Goal: Feedback & Contribution: Leave review/rating

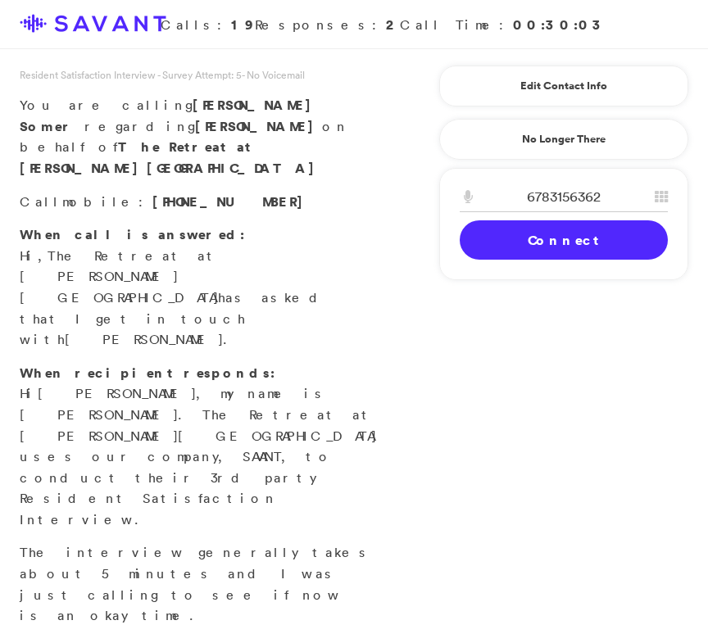
click at [520, 236] on link "Connect" at bounding box center [564, 239] width 208 height 39
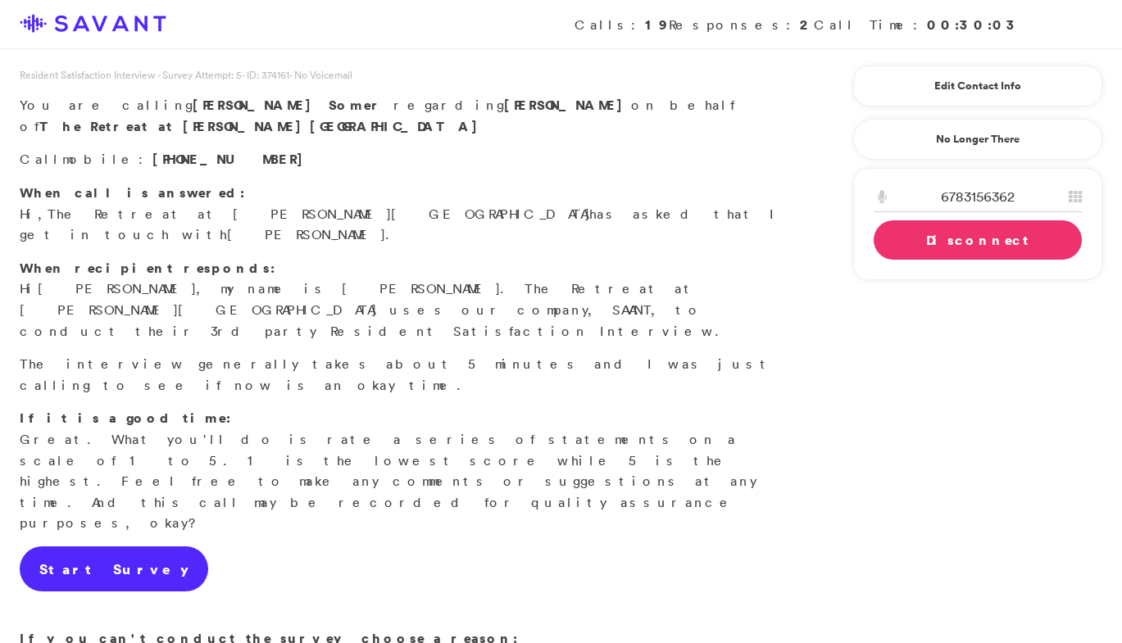
click at [112, 547] on link "Start Survey" at bounding box center [114, 570] width 189 height 46
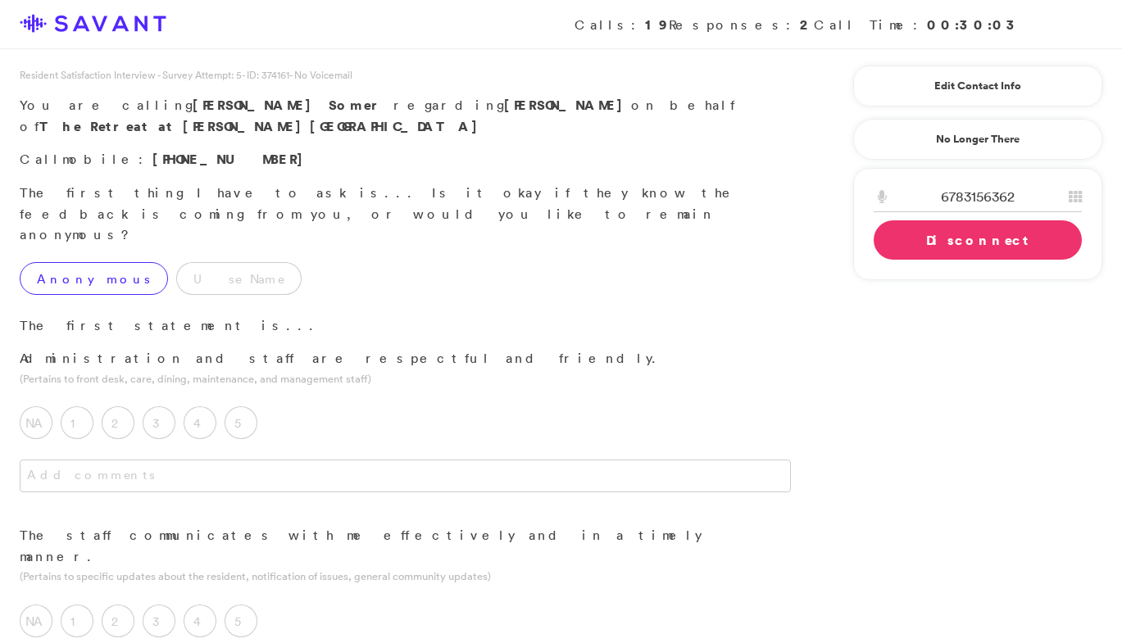
click at [94, 262] on label "Anonymous" at bounding box center [94, 278] width 148 height 33
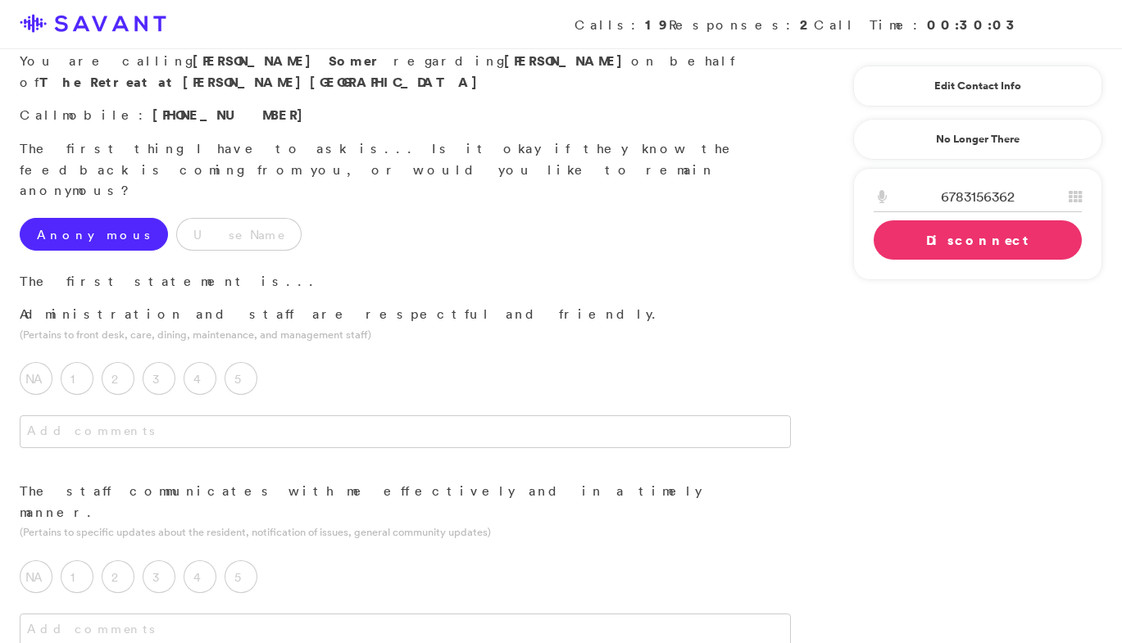
scroll to position [52, 0]
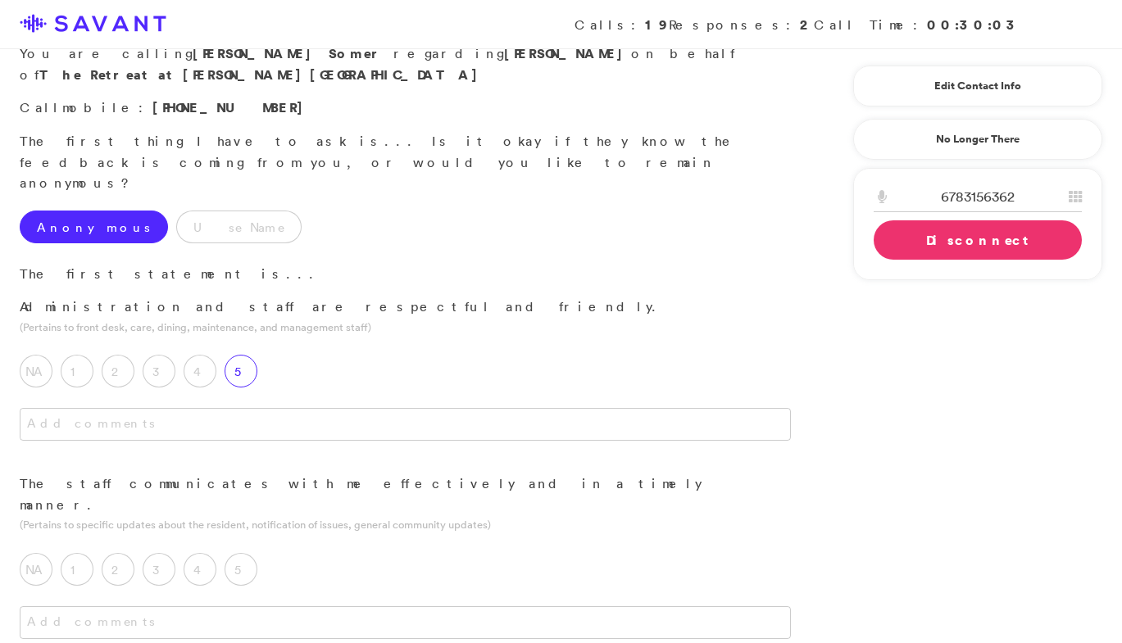
click at [248, 355] on label "5" at bounding box center [241, 371] width 33 height 33
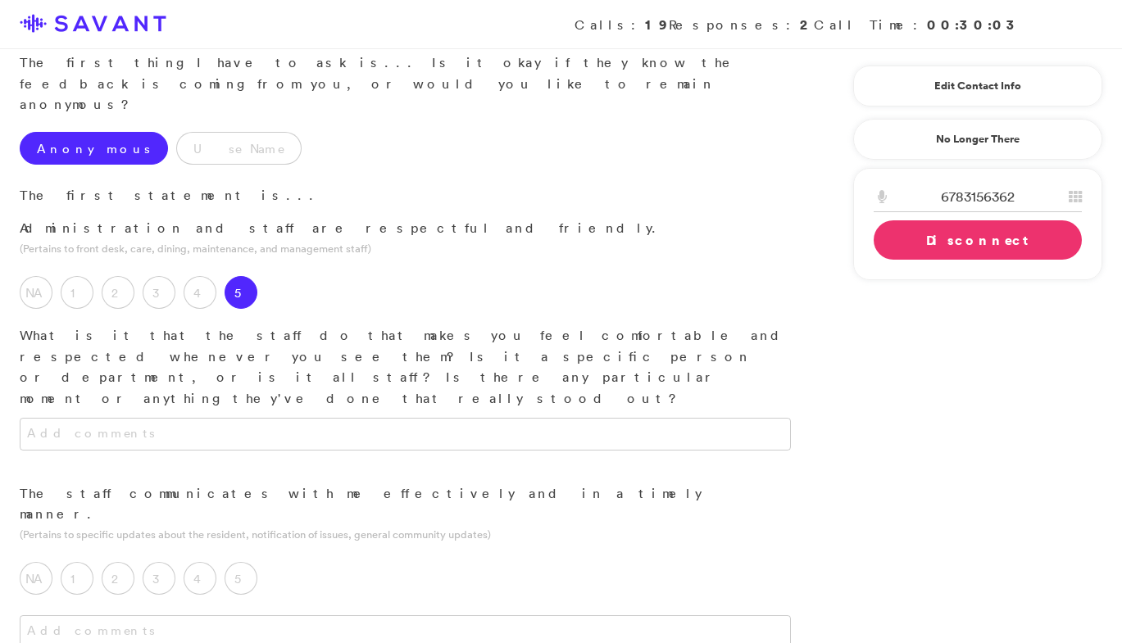
scroll to position [134, 0]
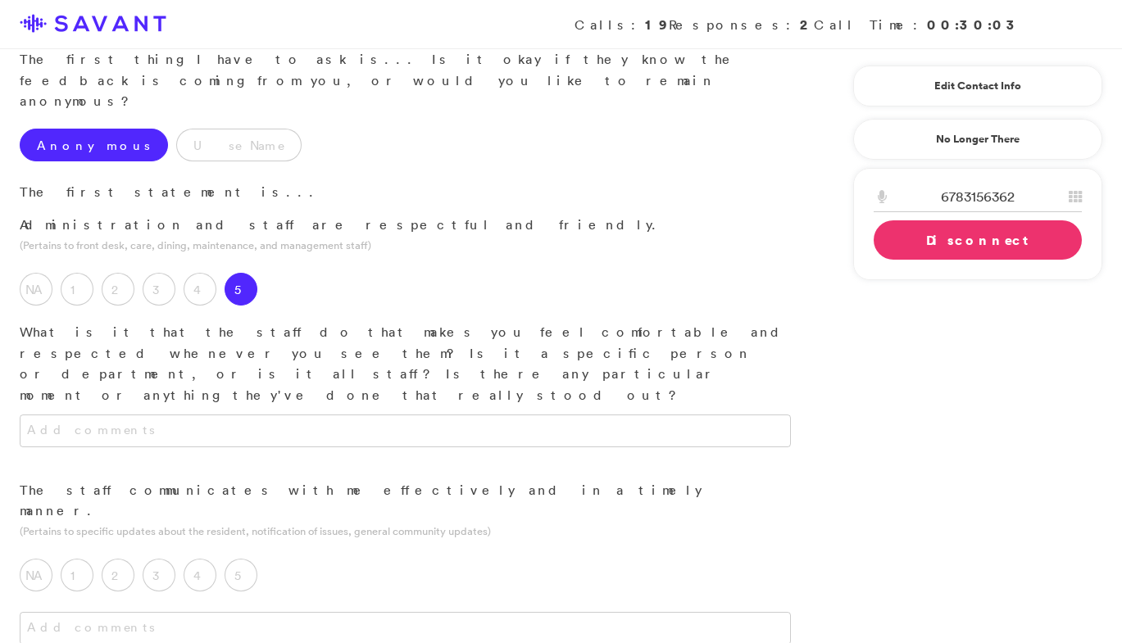
click at [311, 304] on div "Administration and staff are respectful and friendly. (Pertains to front desk, …" at bounding box center [405, 347] width 811 height 265
click at [313, 415] on textarea at bounding box center [405, 431] width 771 height 33
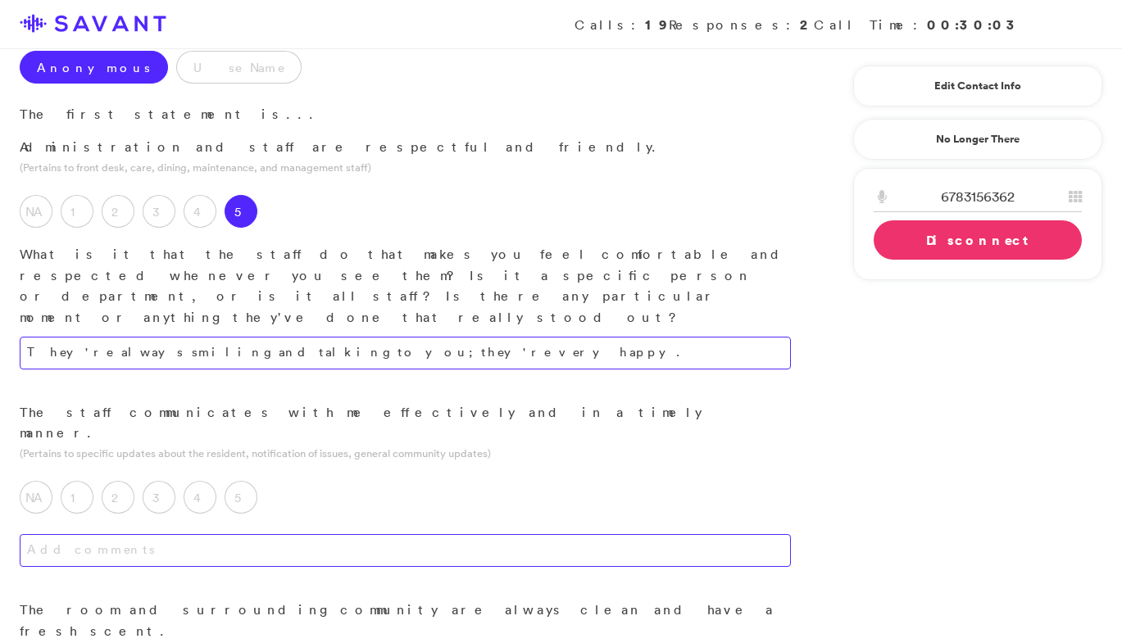
scroll to position [241, 0]
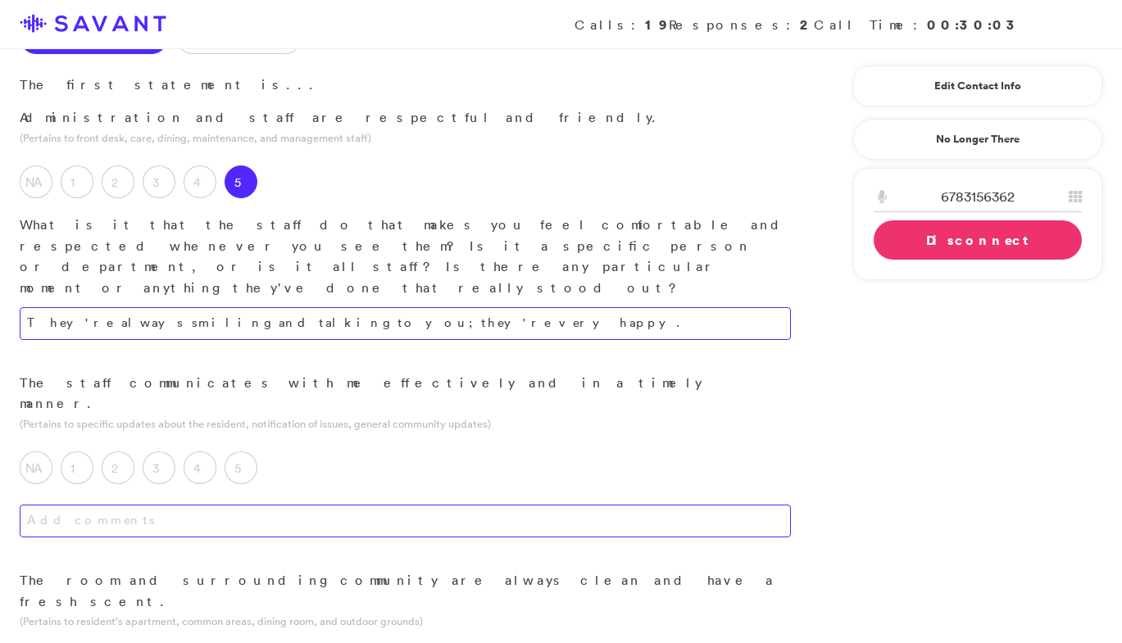
type textarea "They're always smiling and talking to you; they're very happy."
click at [306, 505] on textarea at bounding box center [405, 521] width 771 height 33
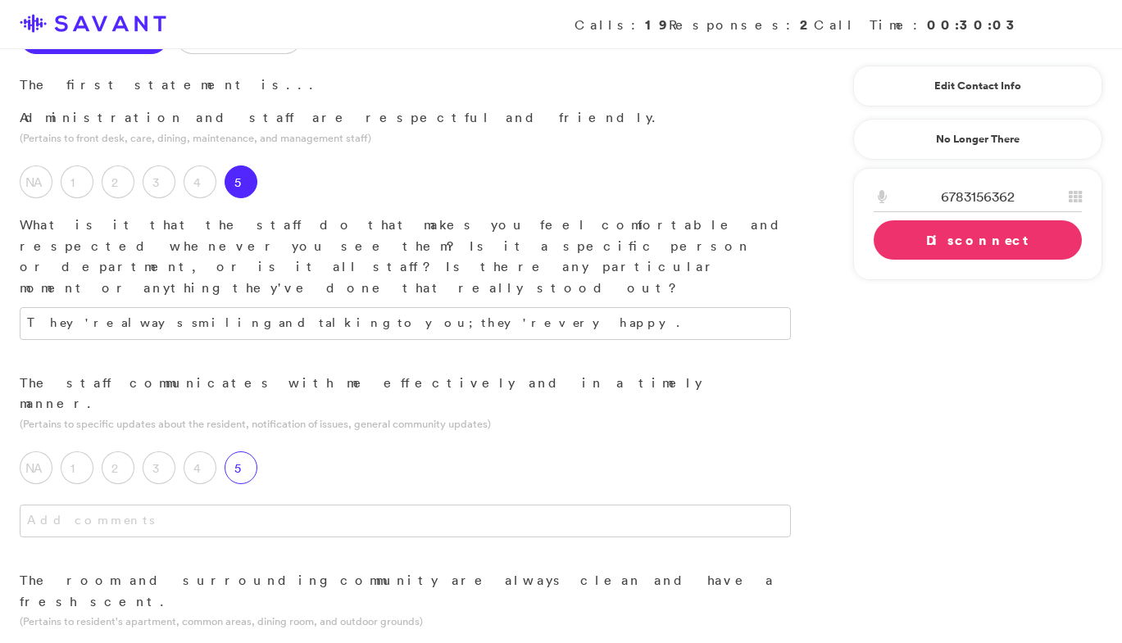
click at [239, 452] on label "5" at bounding box center [241, 468] width 33 height 33
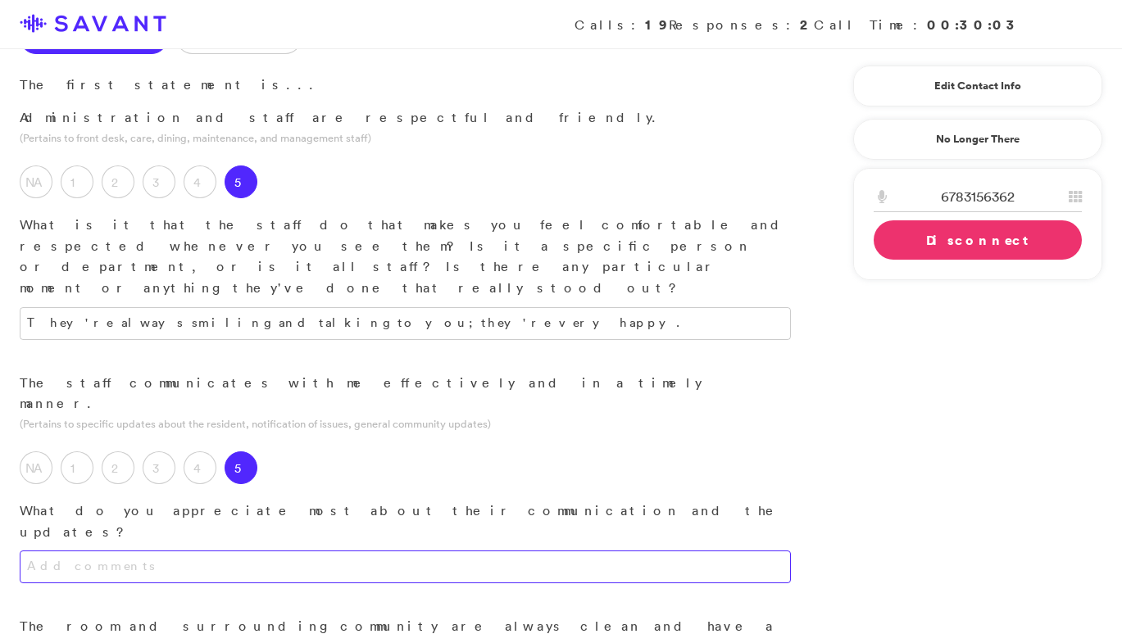
click at [258, 551] on textarea at bounding box center [405, 567] width 771 height 33
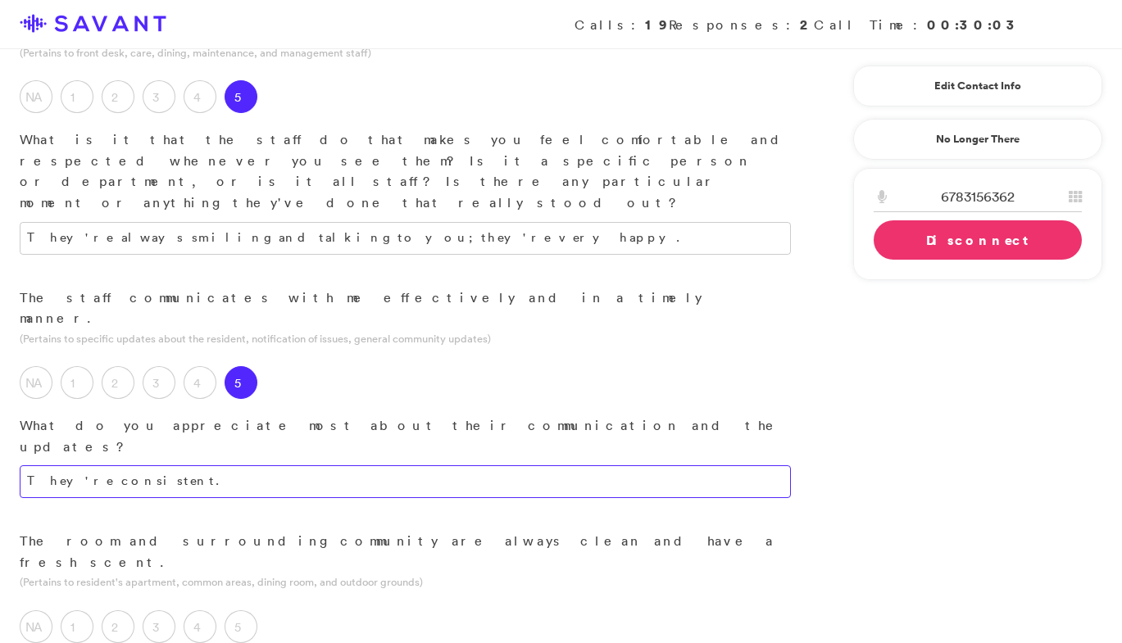
scroll to position [335, 0]
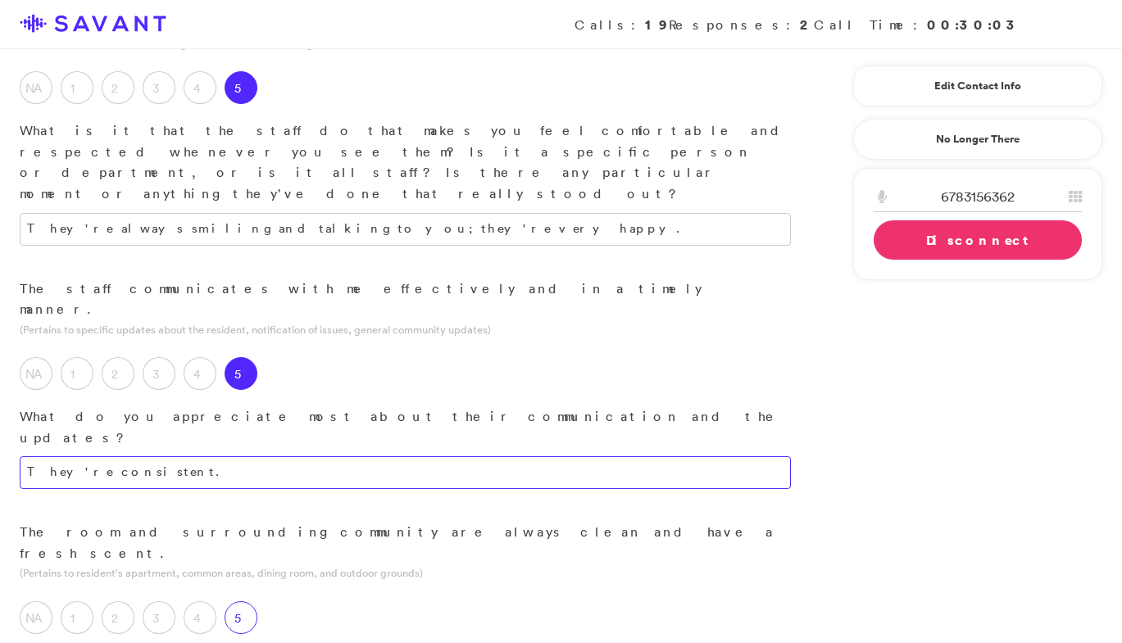
type textarea "They're consistent."
click at [231, 602] on label "5" at bounding box center [241, 618] width 33 height 33
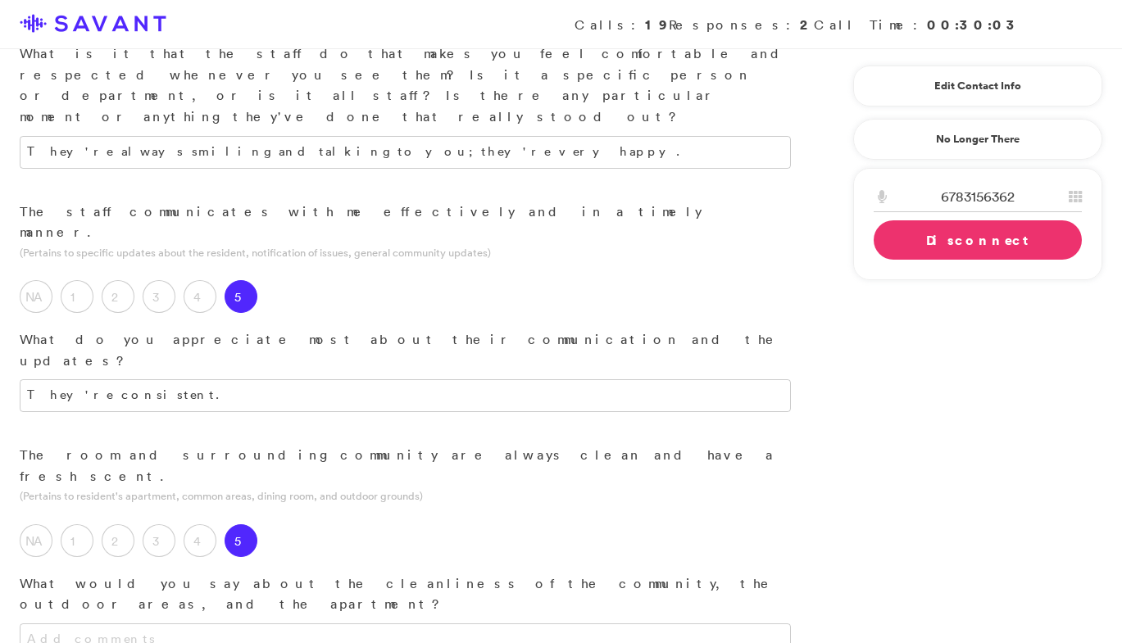
scroll to position [415, 0]
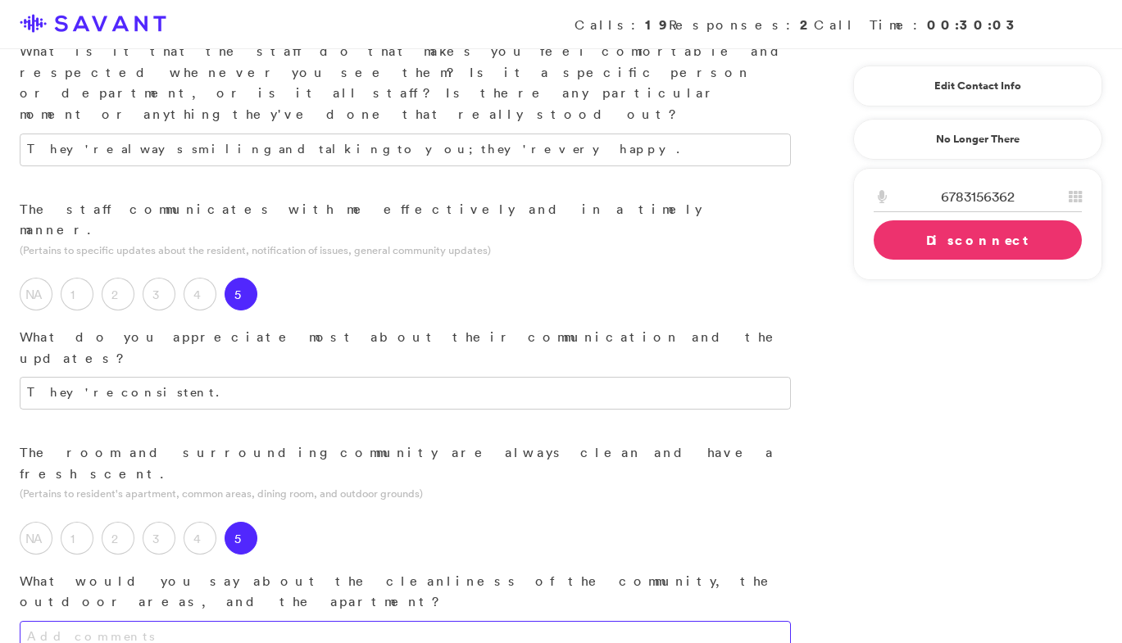
click at [314, 621] on textarea at bounding box center [405, 637] width 771 height 33
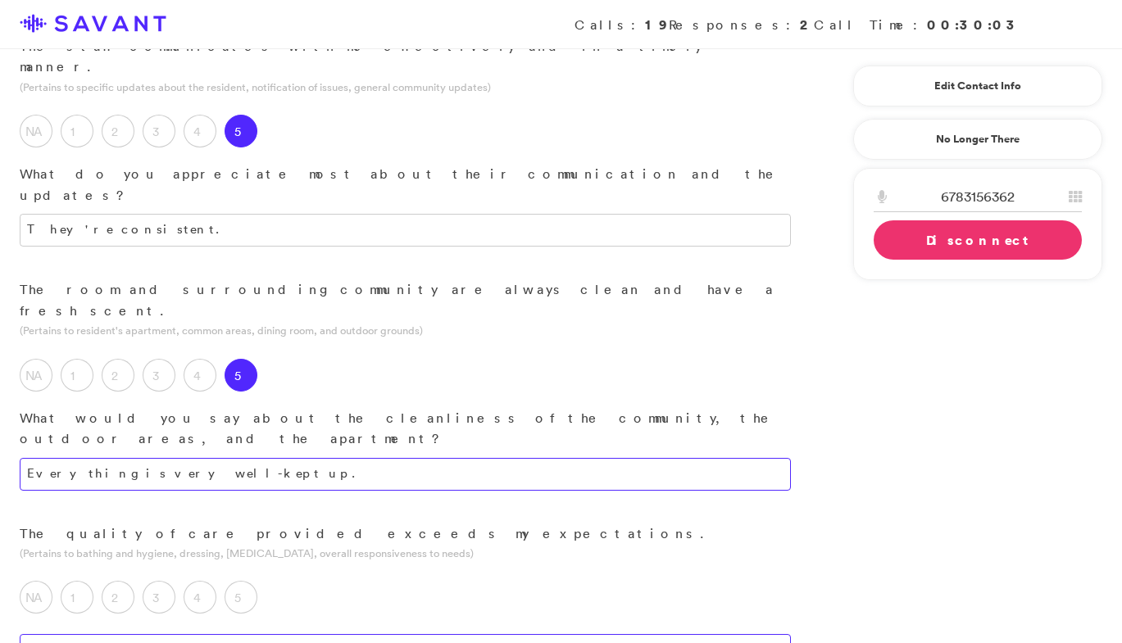
scroll to position [590, 0]
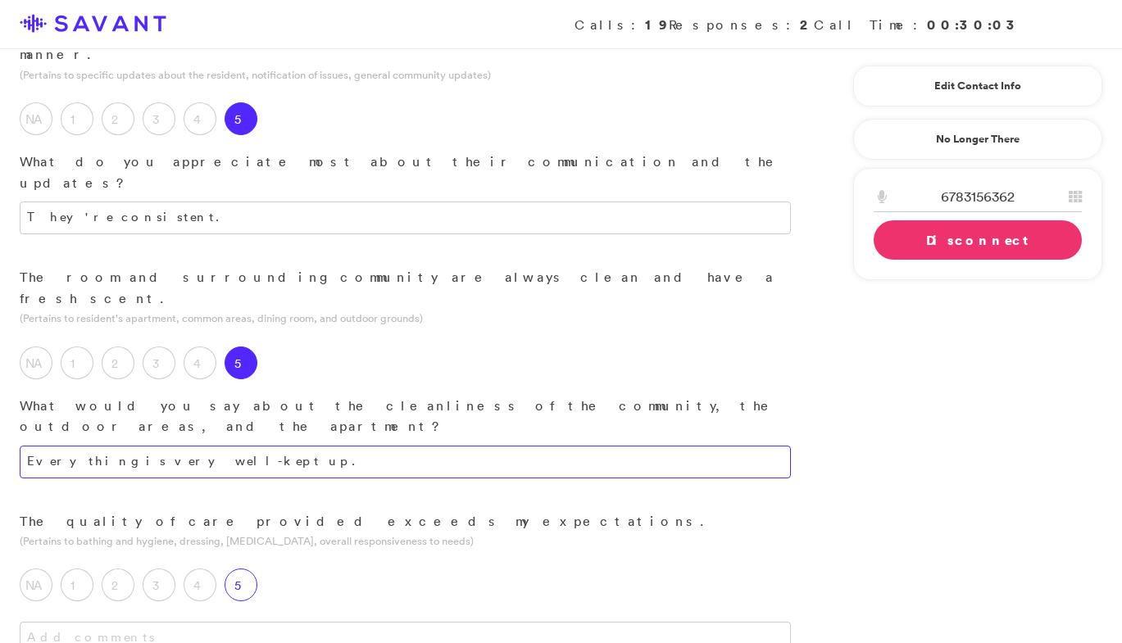
type textarea "Everything is very well-kept up."
click at [257, 569] on div "5" at bounding box center [245, 589] width 41 height 41
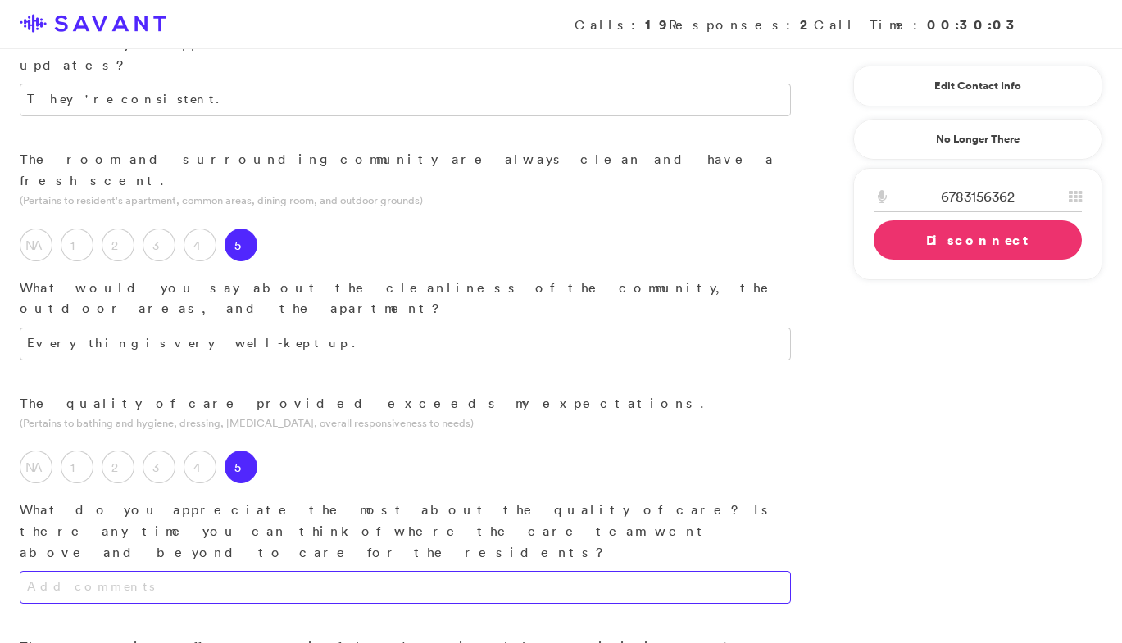
scroll to position [713, 0]
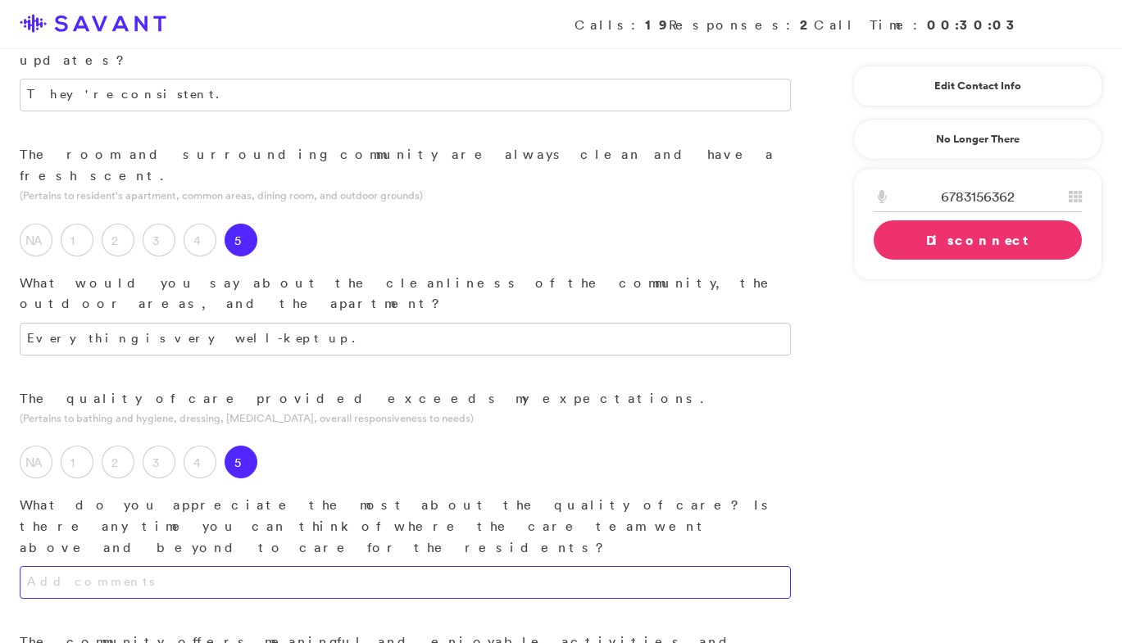
click at [312, 566] on textarea at bounding box center [405, 582] width 771 height 33
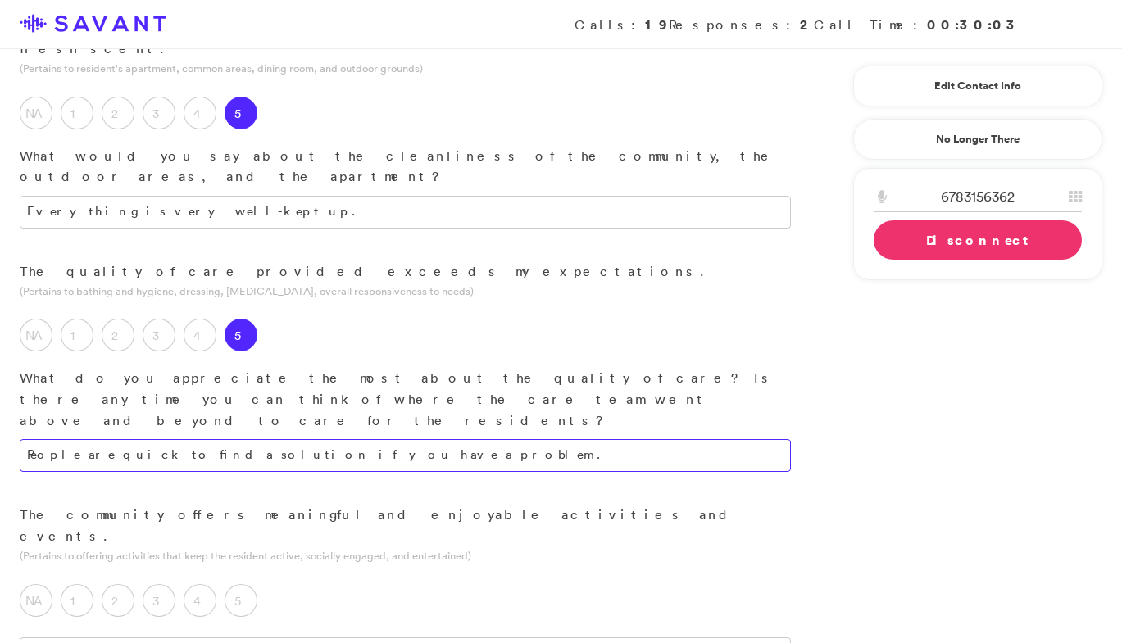
scroll to position [855, 0]
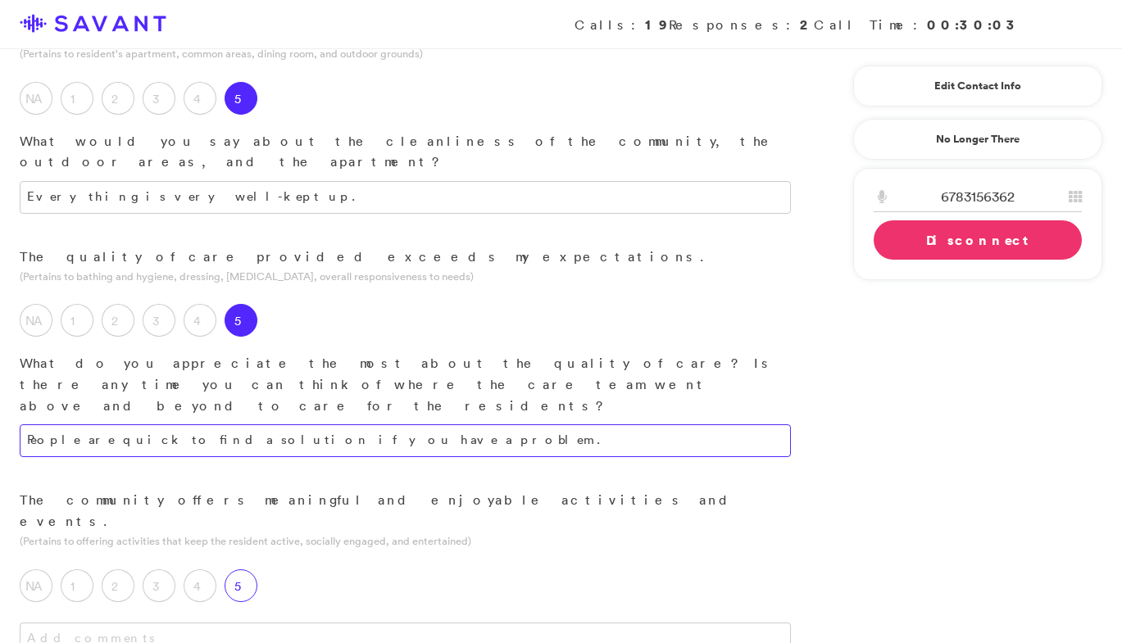
type textarea "People are quick to find a solution if you have a problem."
click at [240, 570] on label "5" at bounding box center [241, 586] width 33 height 33
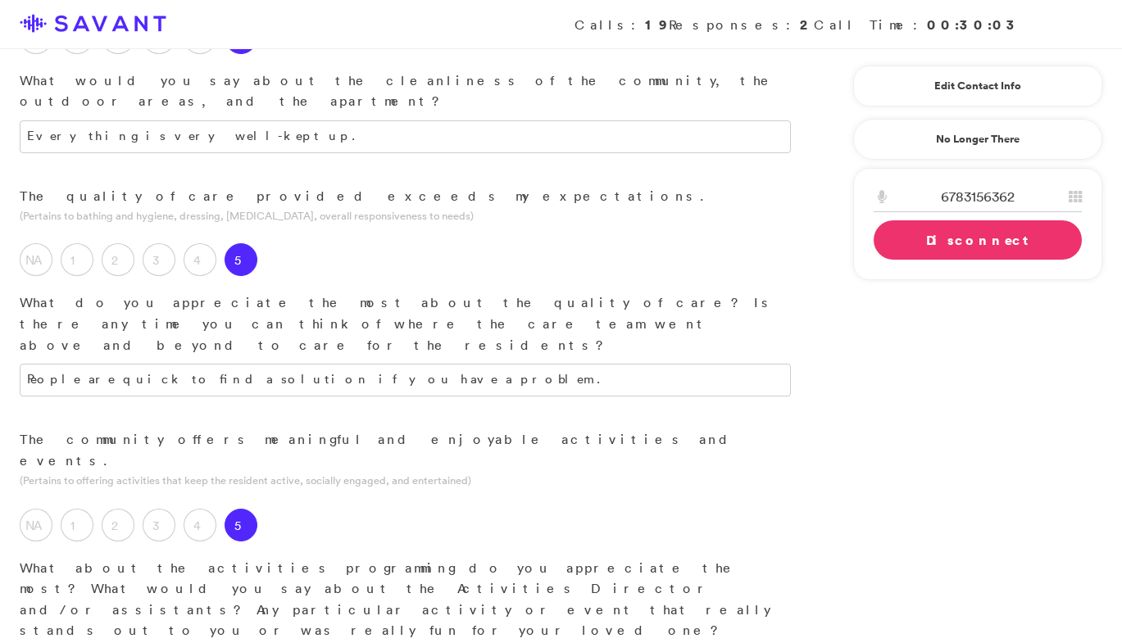
scroll to position [917, 0]
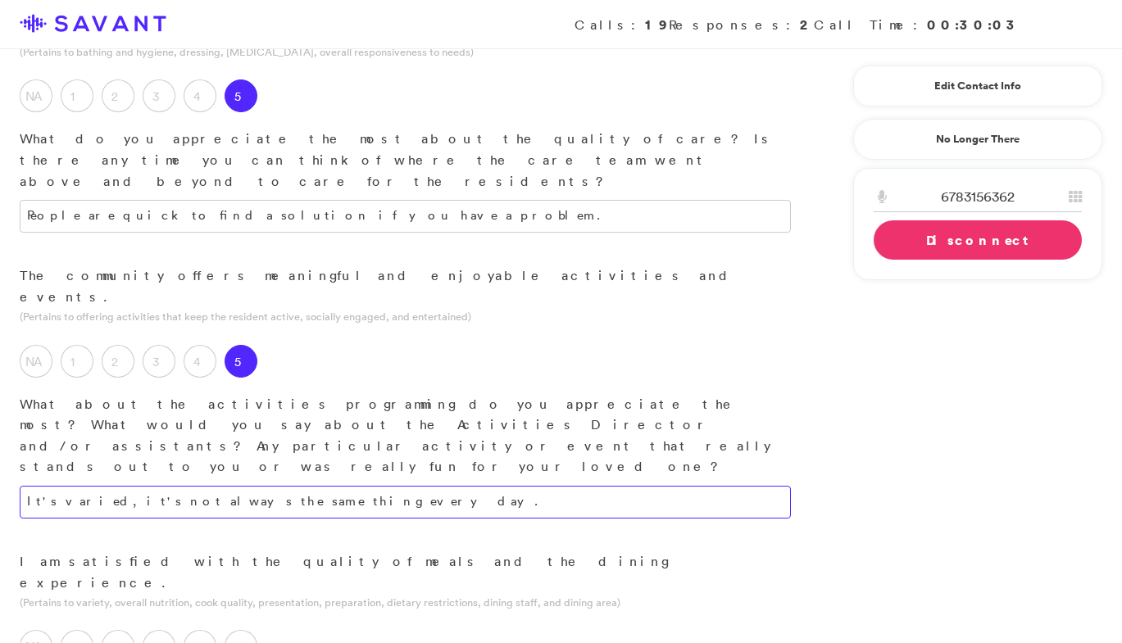
scroll to position [1085, 0]
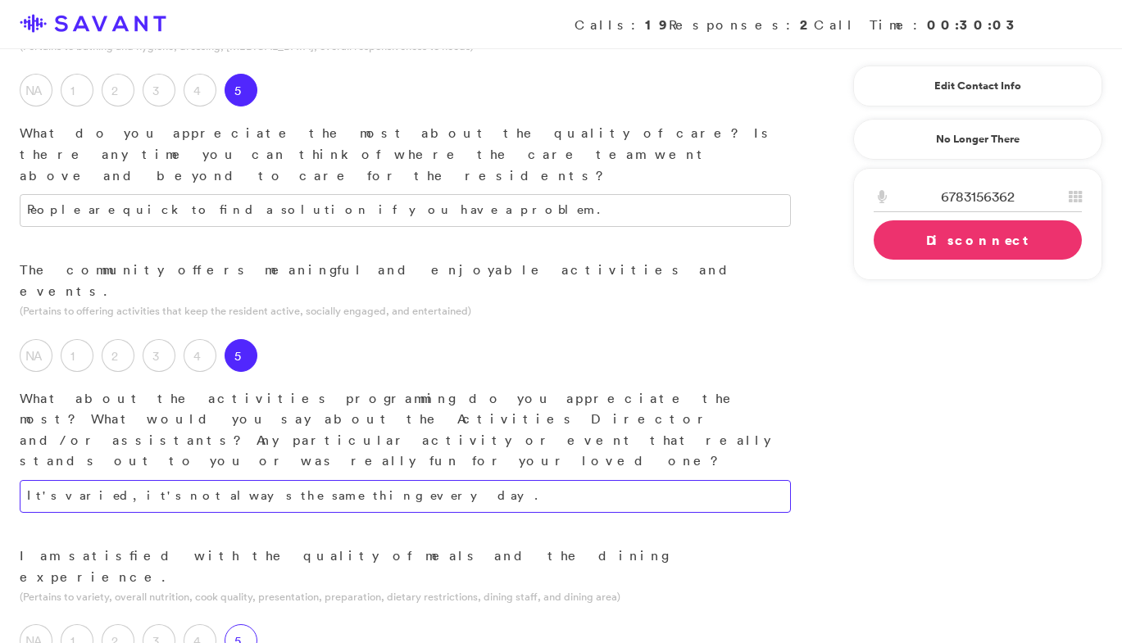
type textarea "It's varied, it's not always the same thing every day."
click at [249, 625] on label "5" at bounding box center [241, 641] width 33 height 33
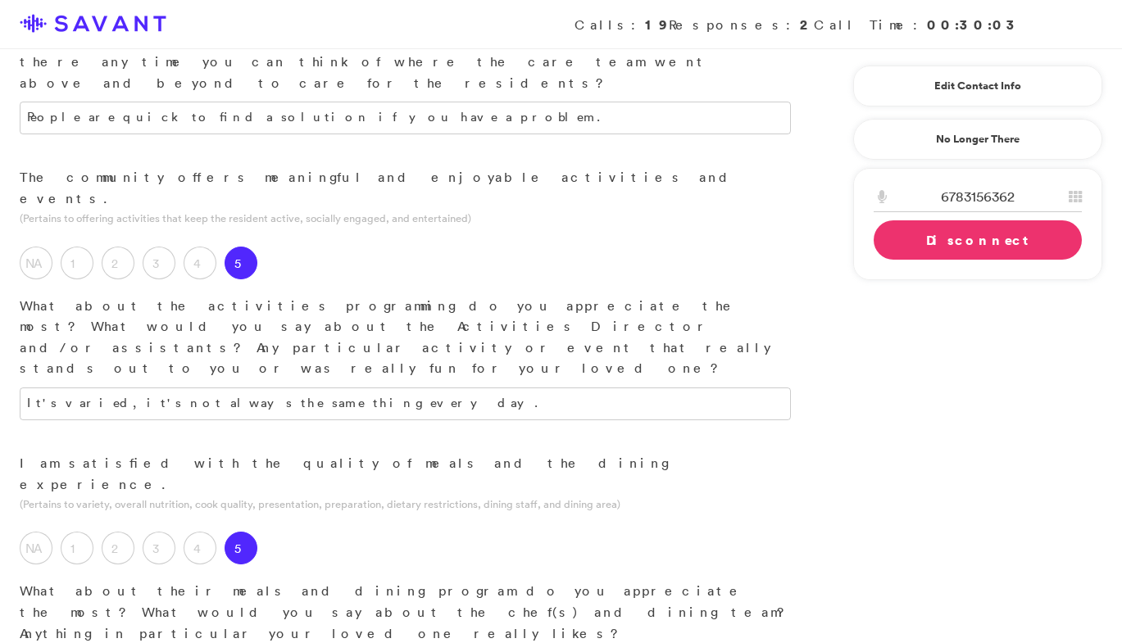
scroll to position [1180, 0]
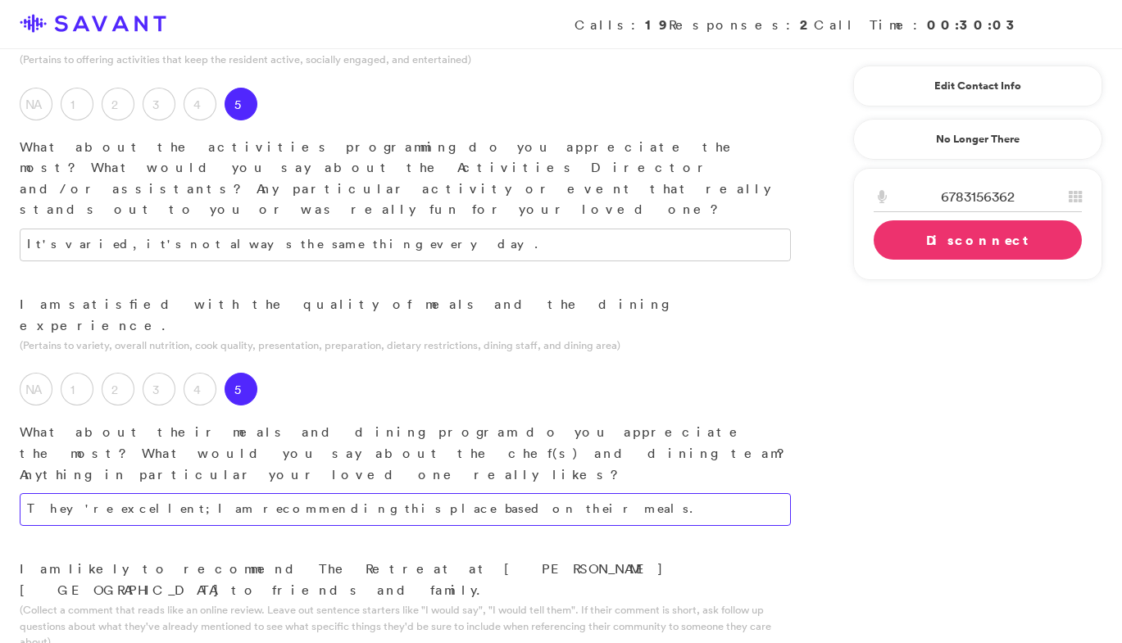
scroll to position [1339, 0]
type textarea "They're excellent; I am recommending this place based on their meals."
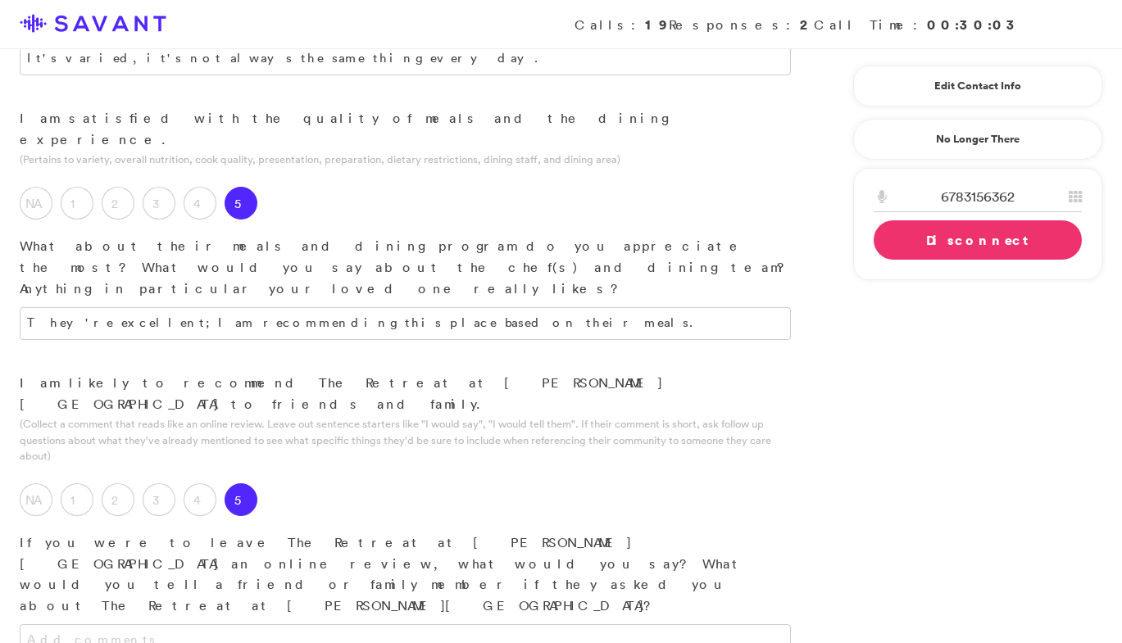
scroll to position [1524, 0]
click at [274, 624] on textarea at bounding box center [405, 640] width 771 height 33
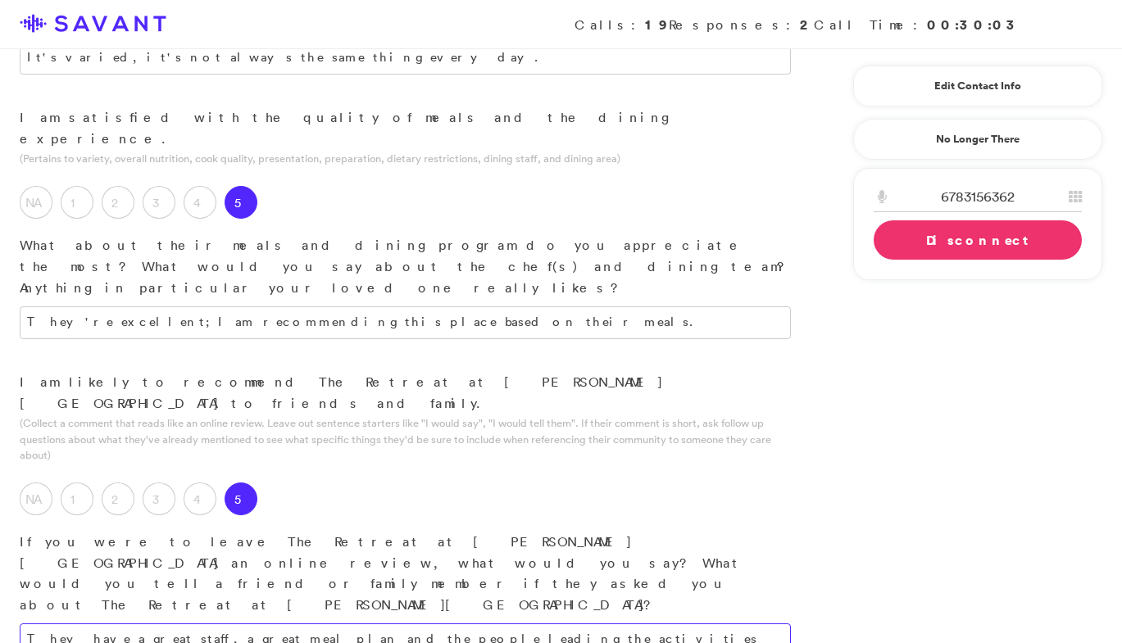
type textarea "They have a great staff, a great meal plan and the people leading the activitie…"
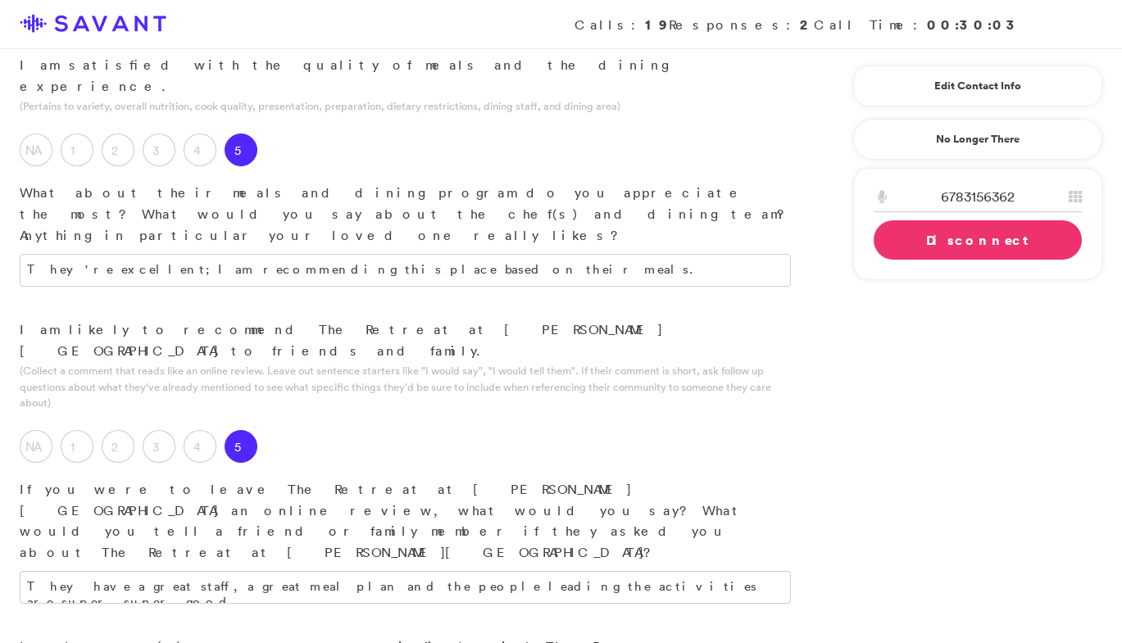
scroll to position [1585, 0]
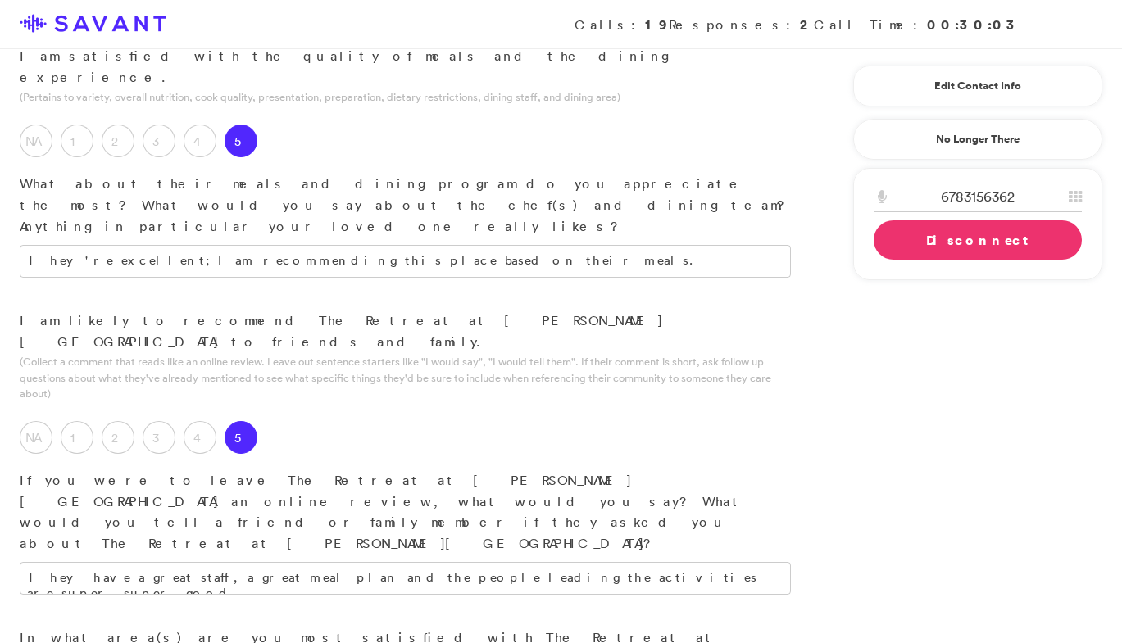
type textarea "Spaciousness of my quarters."
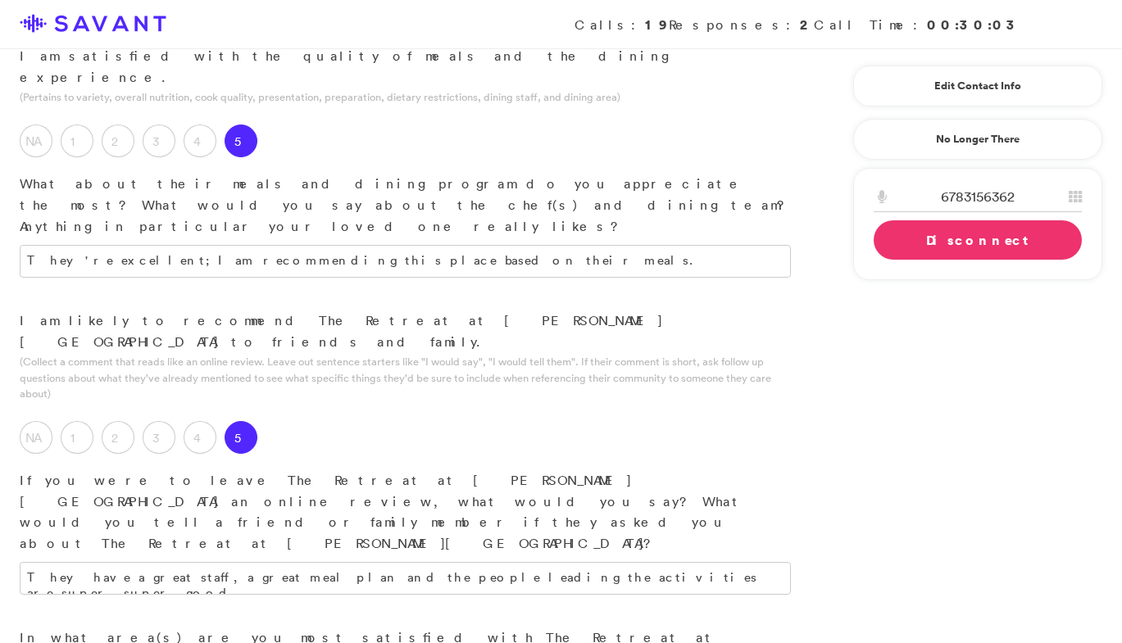
type textarea "Make sure you give enough time between knocking on the door and entering. You m…"
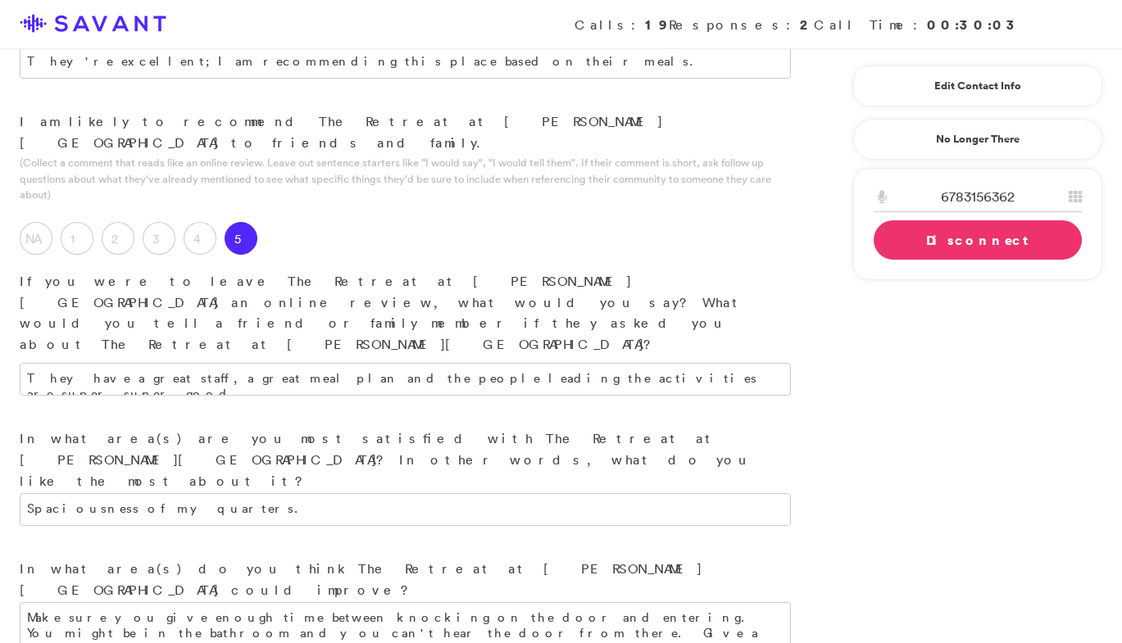
scroll to position [1785, 0]
click at [707, 246] on link "Disconnect" at bounding box center [978, 239] width 208 height 39
